Goal: Task Accomplishment & Management: Manage account settings

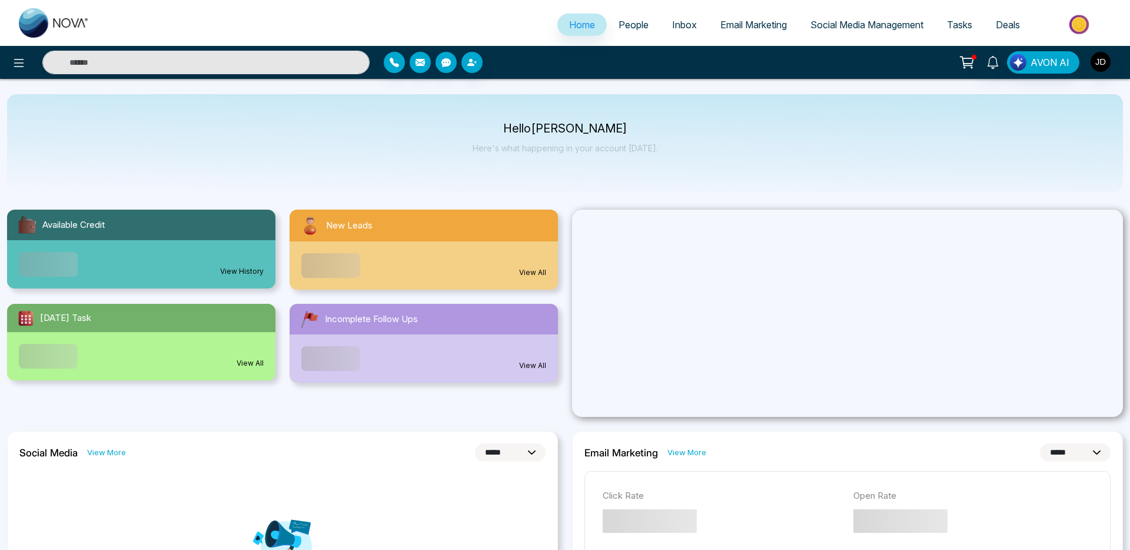
select select "*"
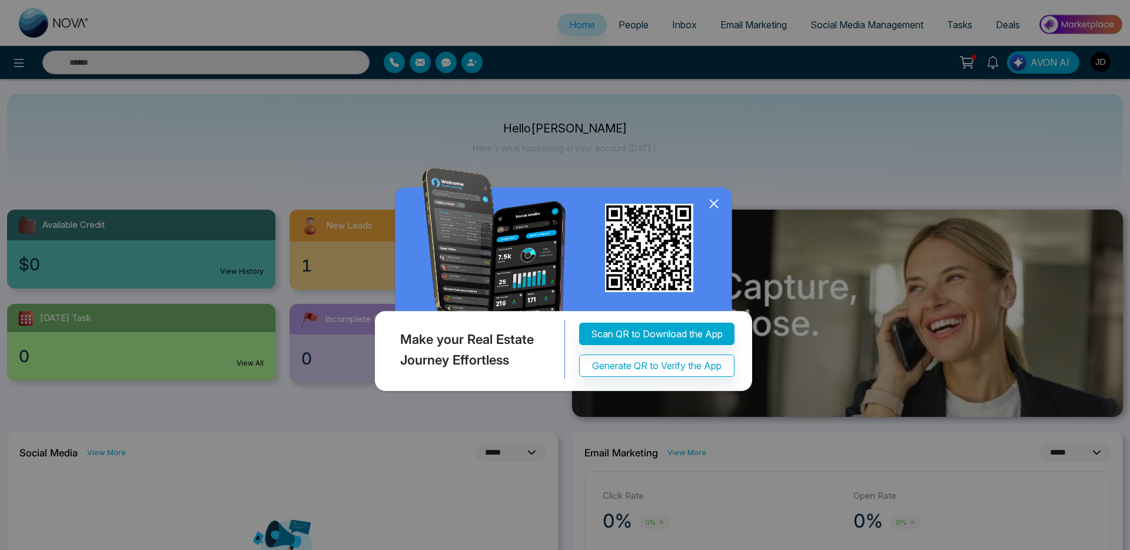
click at [712, 212] on icon at bounding box center [714, 204] width 18 height 18
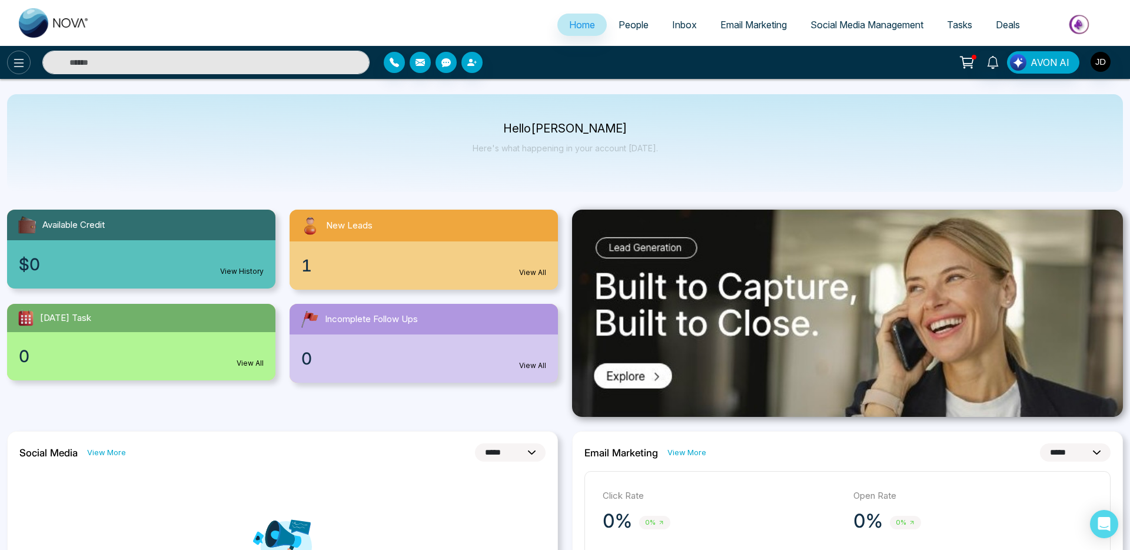
click at [28, 60] on button at bounding box center [19, 63] width 24 height 24
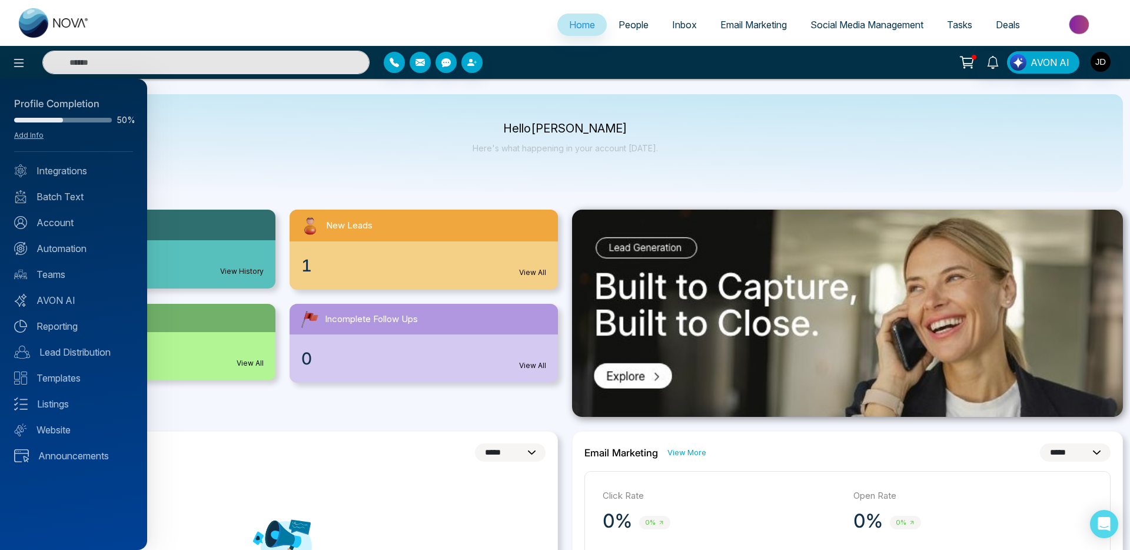
click at [1094, 62] on div at bounding box center [565, 275] width 1130 height 550
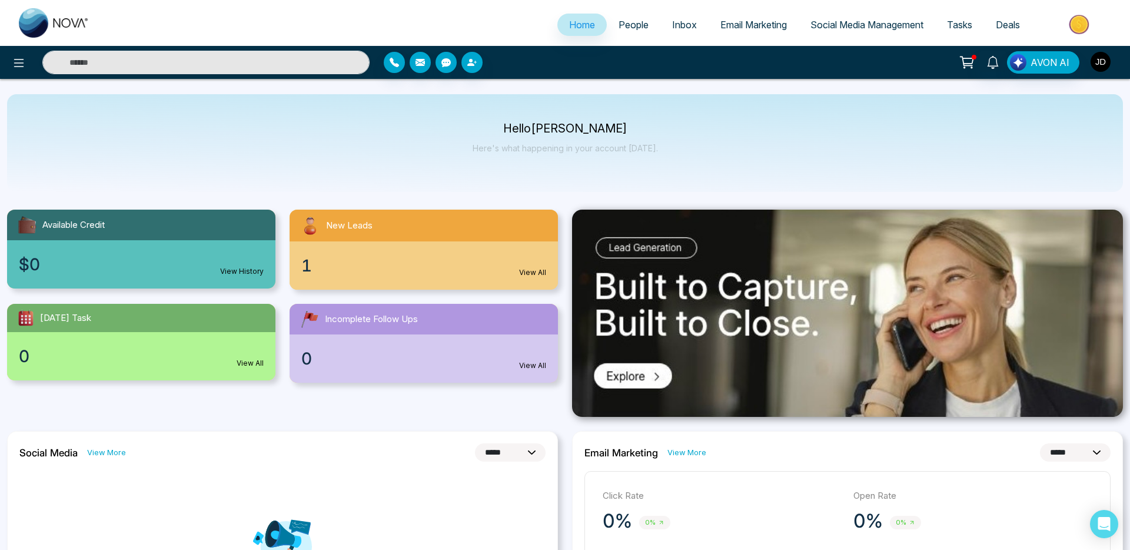
click at [1098, 62] on img "button" at bounding box center [1101, 62] width 20 height 20
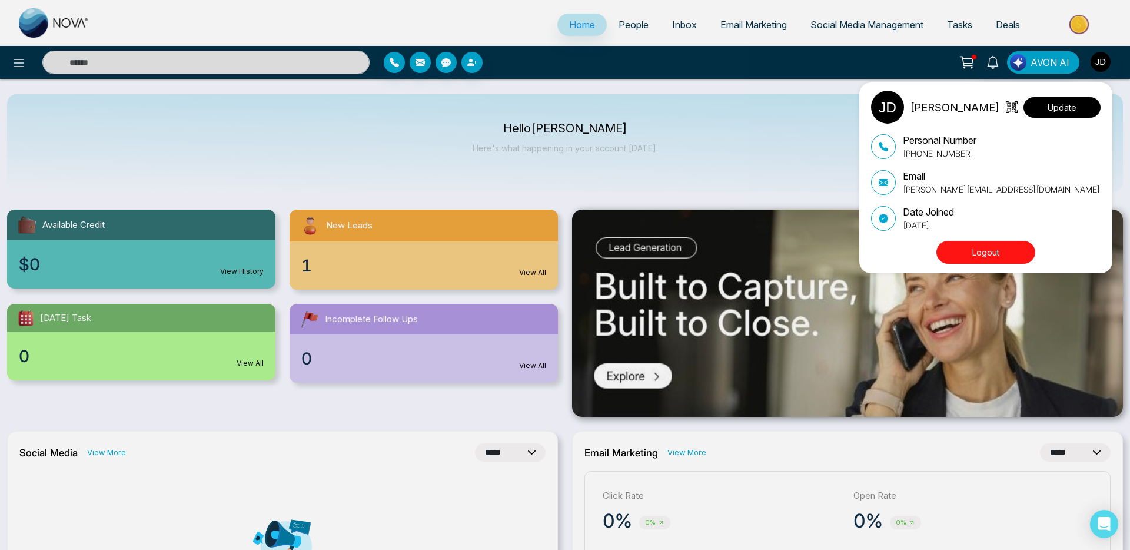
click at [1062, 107] on button "Update" at bounding box center [1061, 107] width 77 height 21
select select "***"
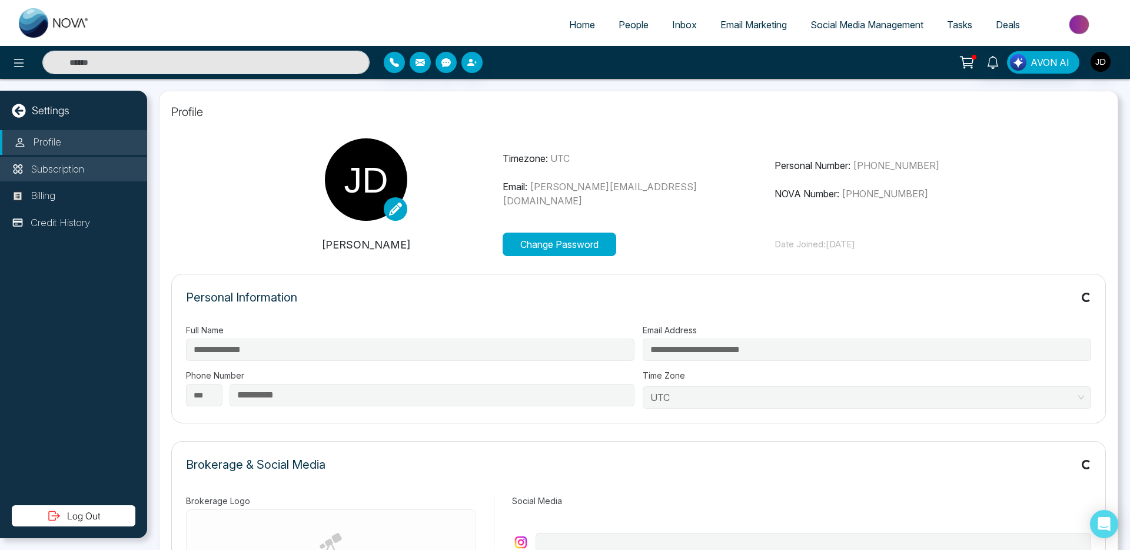
click at [34, 170] on p "Subscription" at bounding box center [58, 169] width 54 height 15
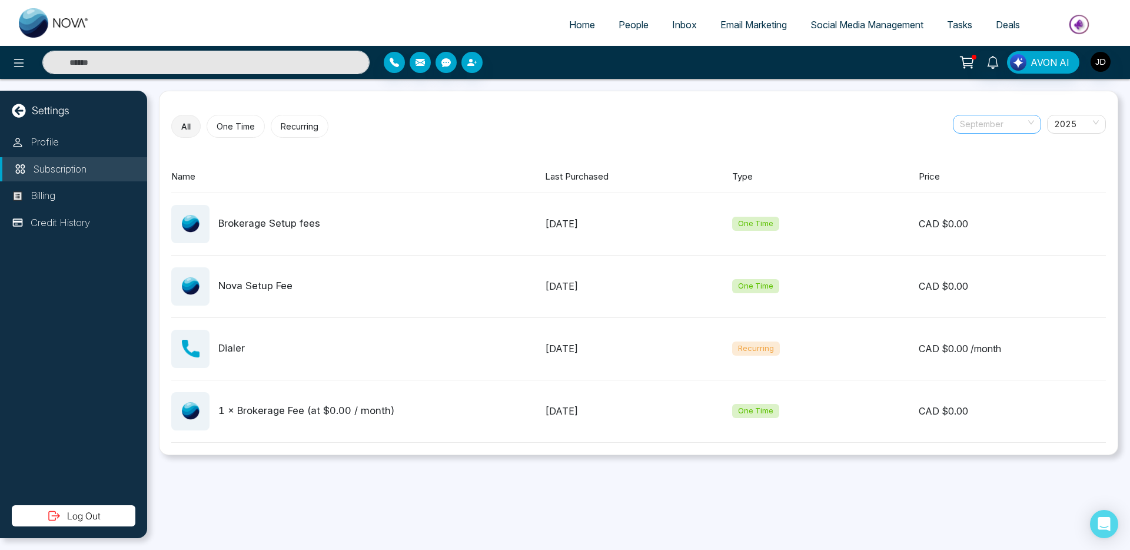
scroll to position [19, 0]
click at [999, 120] on span "September" at bounding box center [997, 124] width 74 height 18
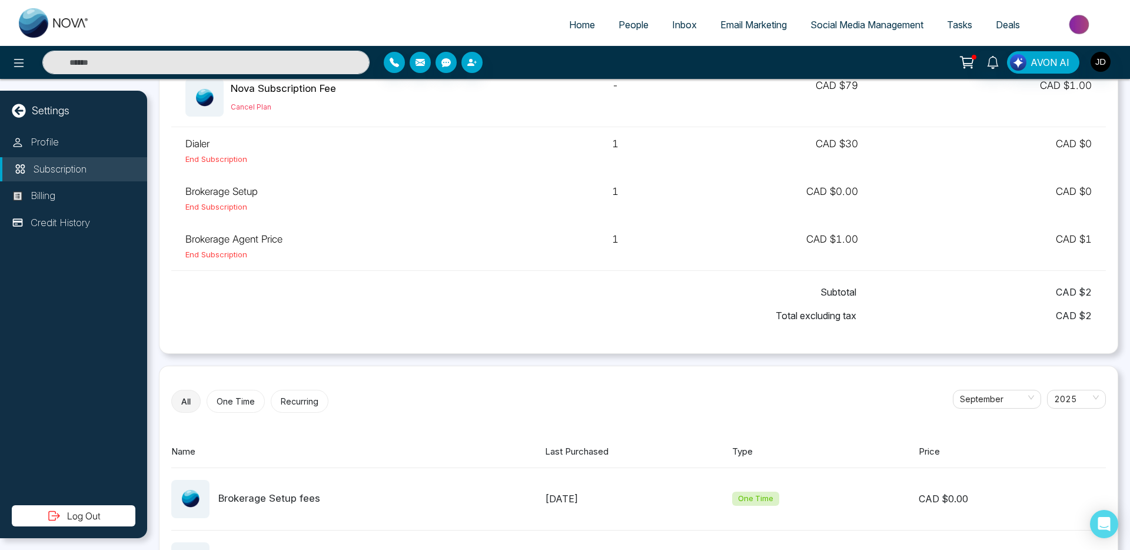
scroll to position [0, 0]
